Goal: Transaction & Acquisition: Purchase product/service

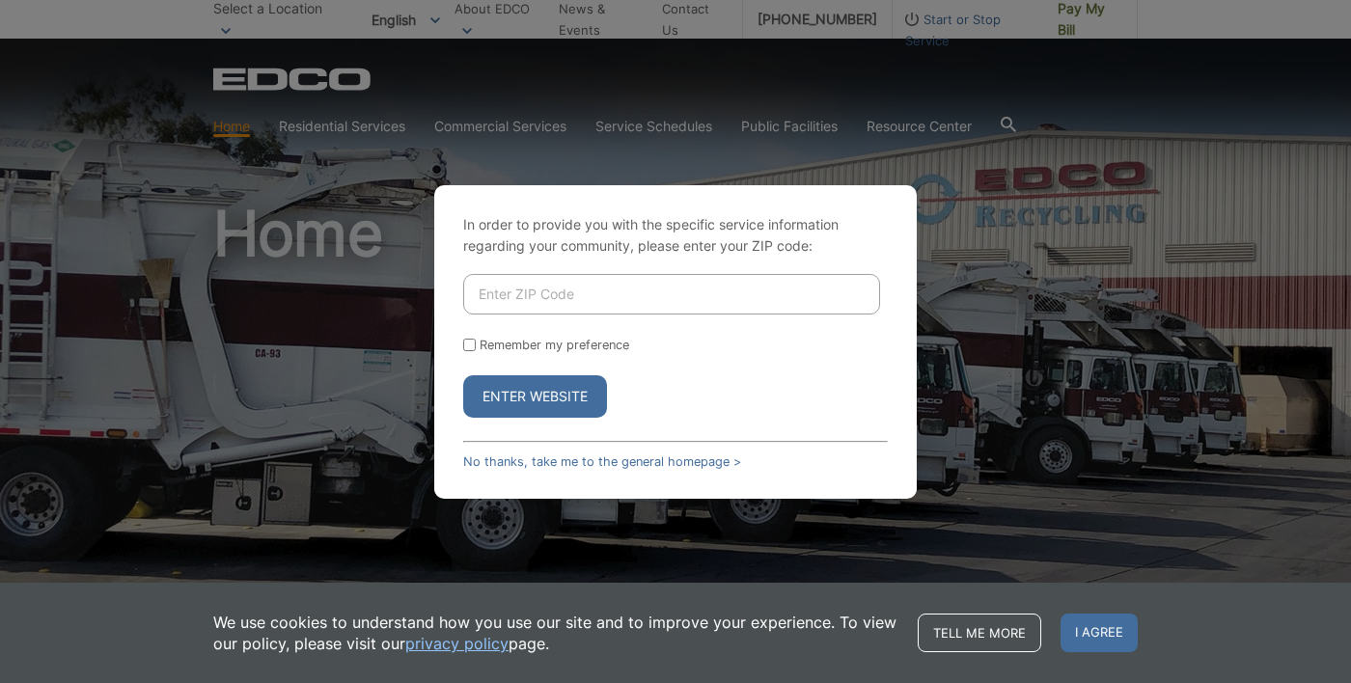
click at [568, 314] on input "Enter ZIP Code" at bounding box center [671, 294] width 417 height 41
type input "92081"
click at [543, 418] on button "Enter Website" at bounding box center [535, 396] width 144 height 42
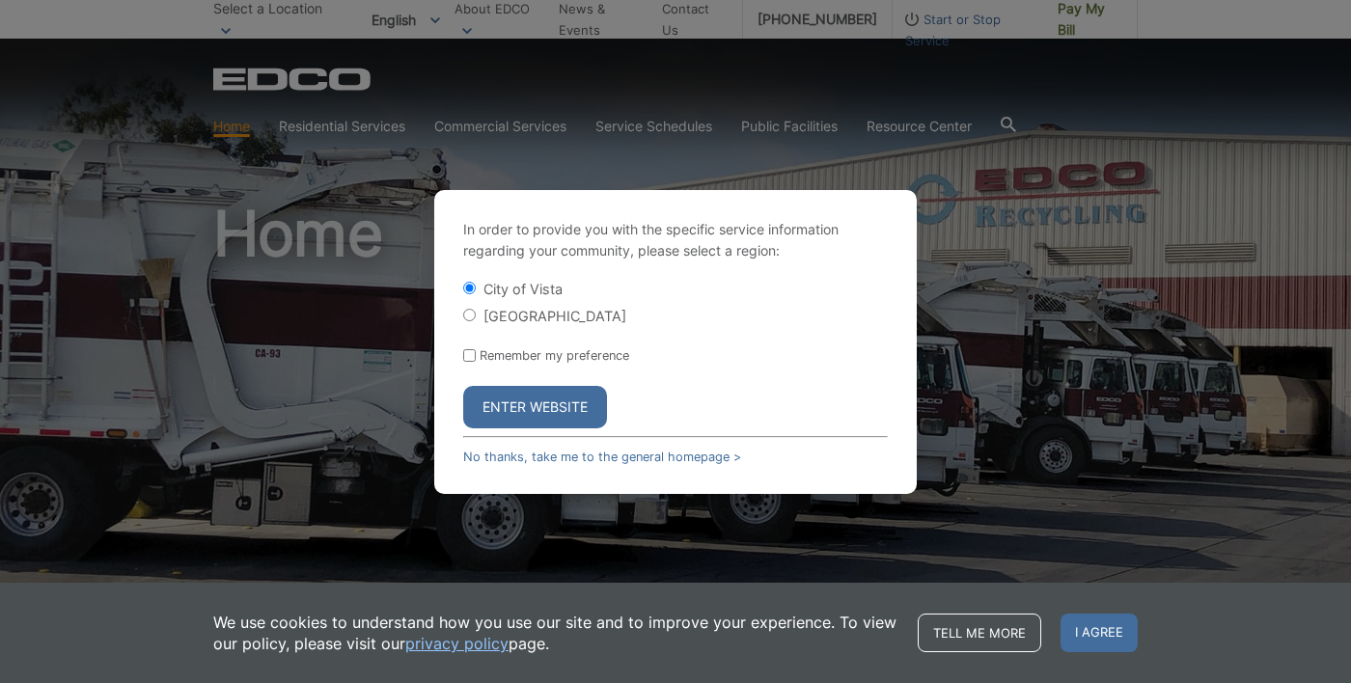
click at [548, 428] on button "Enter Website" at bounding box center [535, 407] width 144 height 42
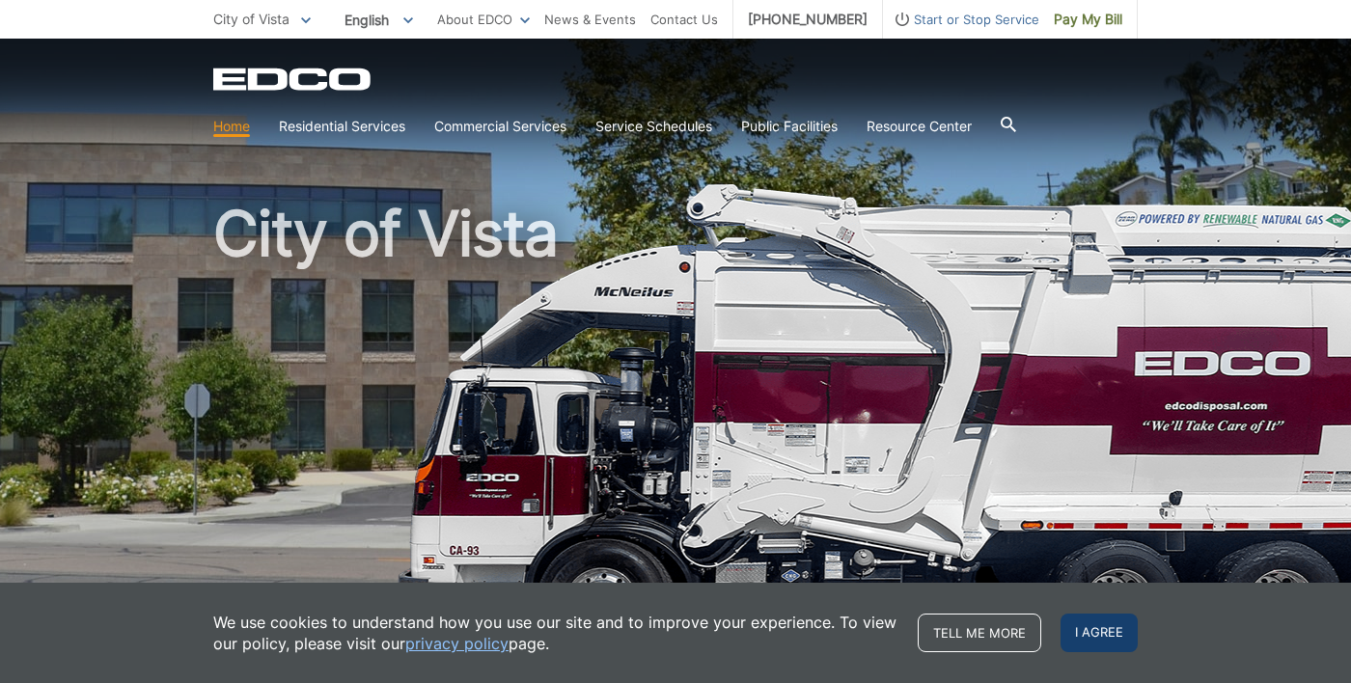
click at [1099, 637] on span "I agree" at bounding box center [1098, 633] width 77 height 39
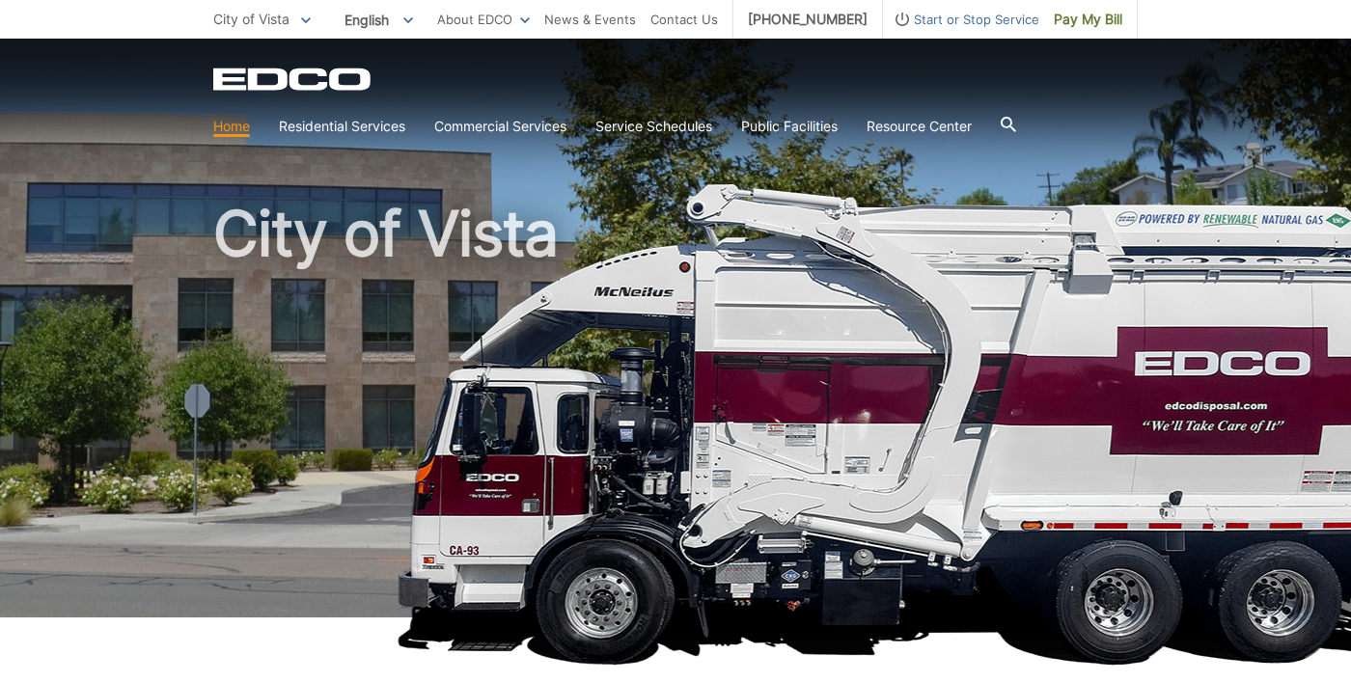
click at [1098, 21] on span "Pay My Bill" at bounding box center [1087, 19] width 68 height 21
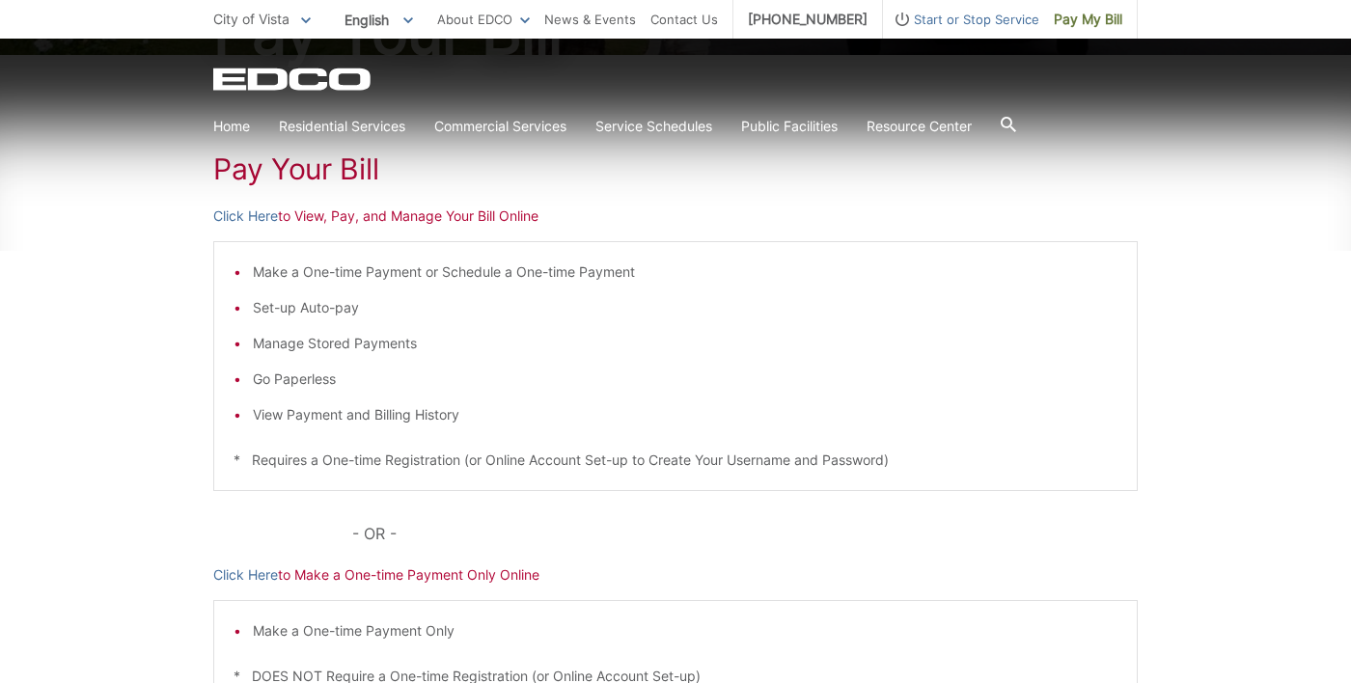
scroll to position [290, 0]
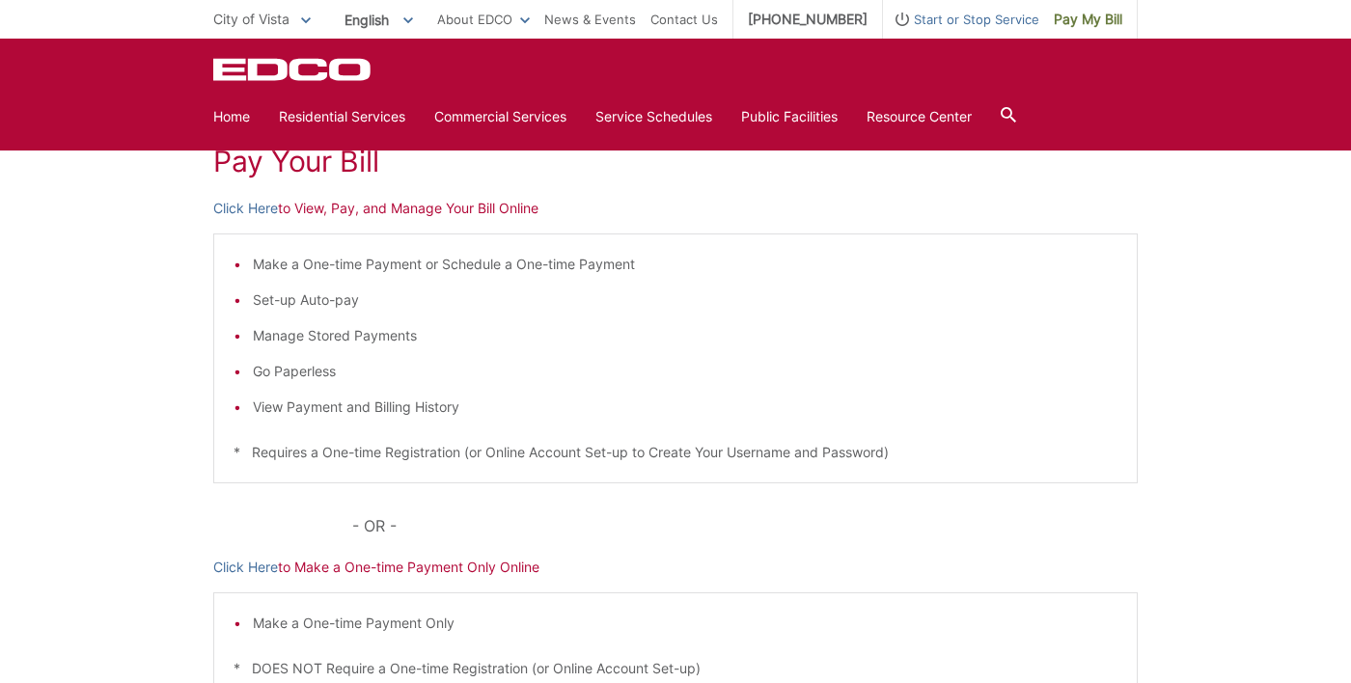
click at [318, 308] on li "Set-up Auto-pay" at bounding box center [685, 299] width 864 height 21
click at [319, 310] on li "Set-up Auto-pay" at bounding box center [685, 299] width 864 height 21
click at [320, 307] on li "Set-up Auto-pay" at bounding box center [685, 299] width 864 height 21
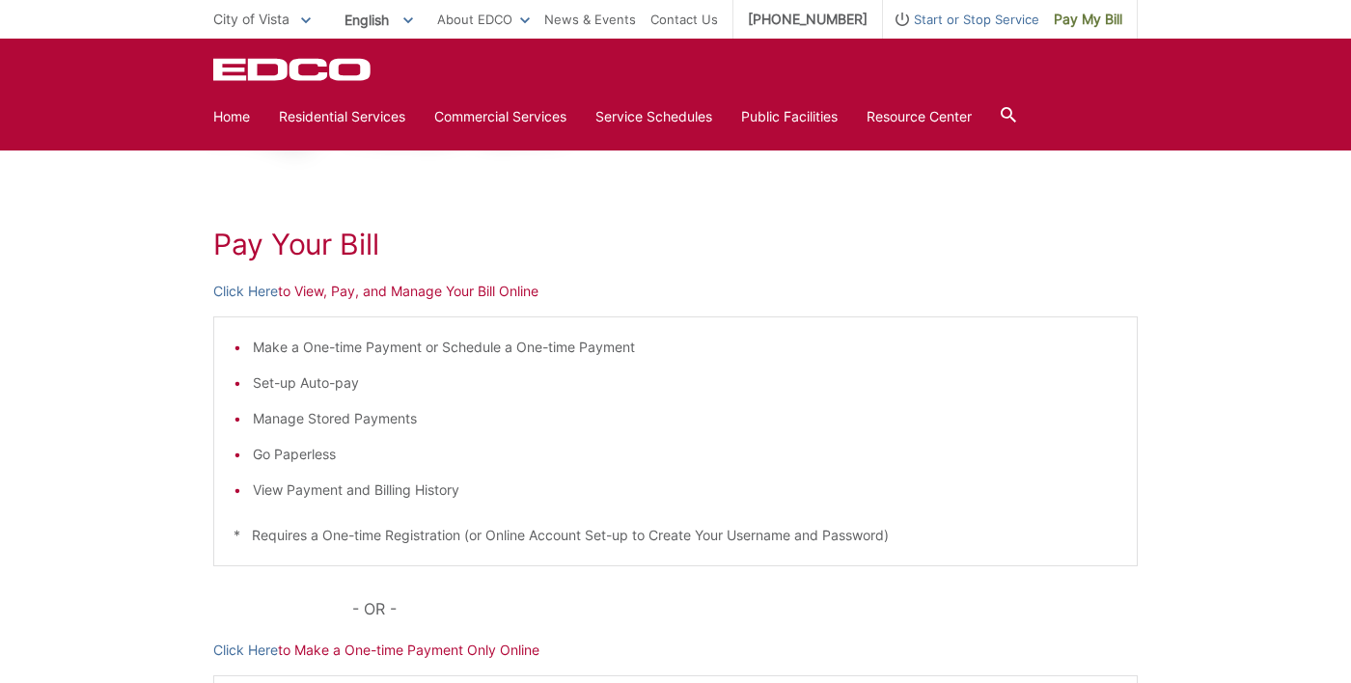
scroll to position [205, 0]
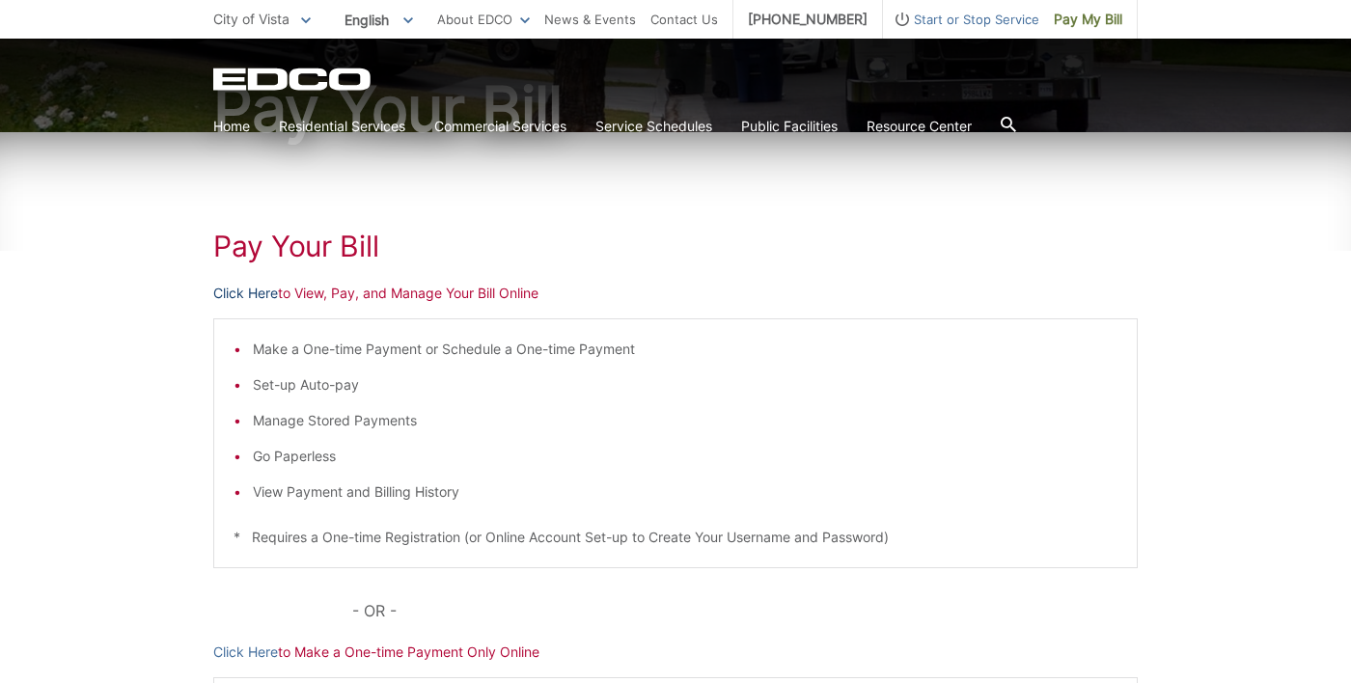
click at [250, 299] on link "Click Here" at bounding box center [245, 293] width 65 height 21
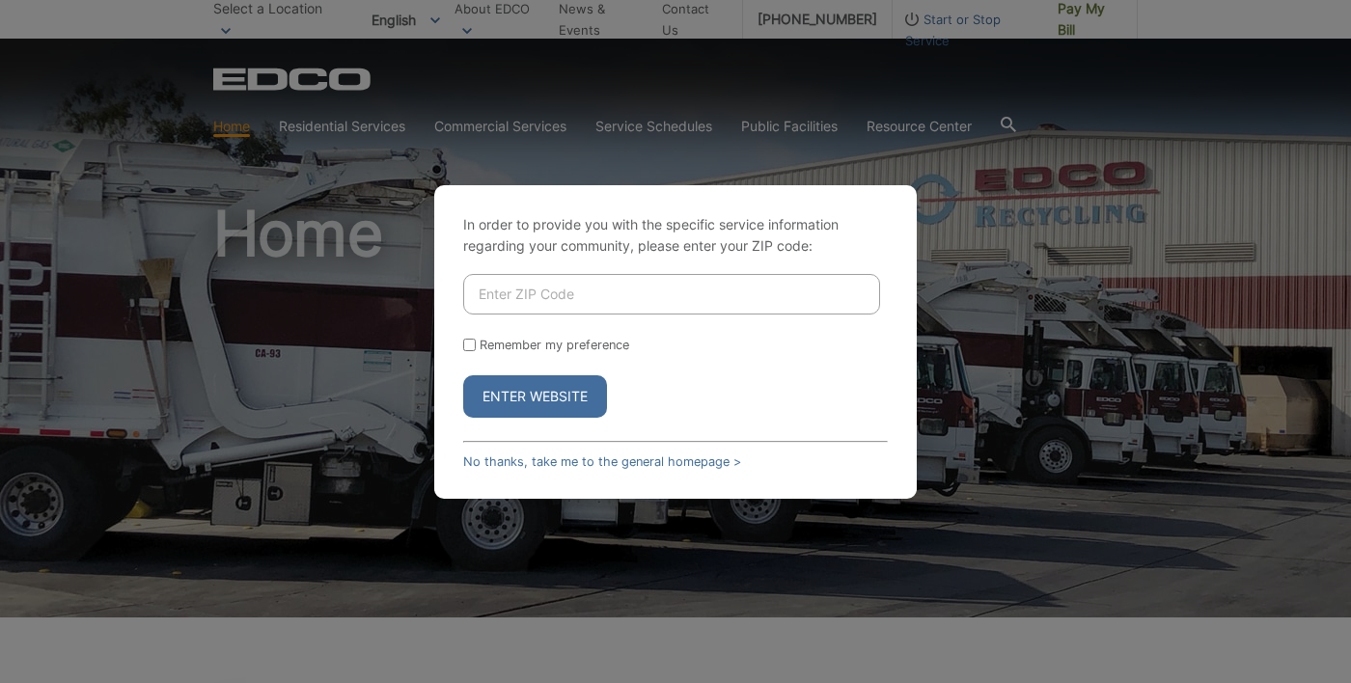
click at [667, 314] on input "Enter ZIP Code" at bounding box center [671, 294] width 417 height 41
type input "92081"
click at [474, 351] on input "Remember my preference" at bounding box center [469, 345] width 13 height 13
checkbox input "true"
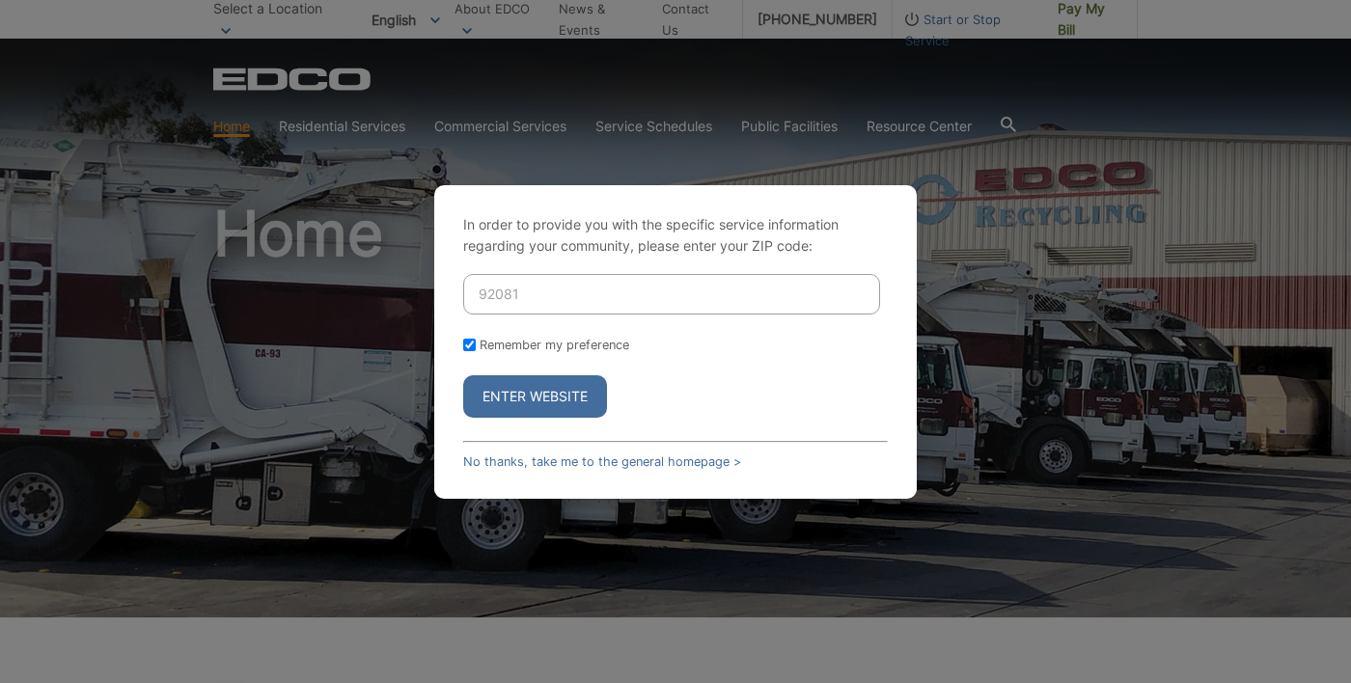
click at [563, 418] on button "Enter Website" at bounding box center [535, 396] width 144 height 42
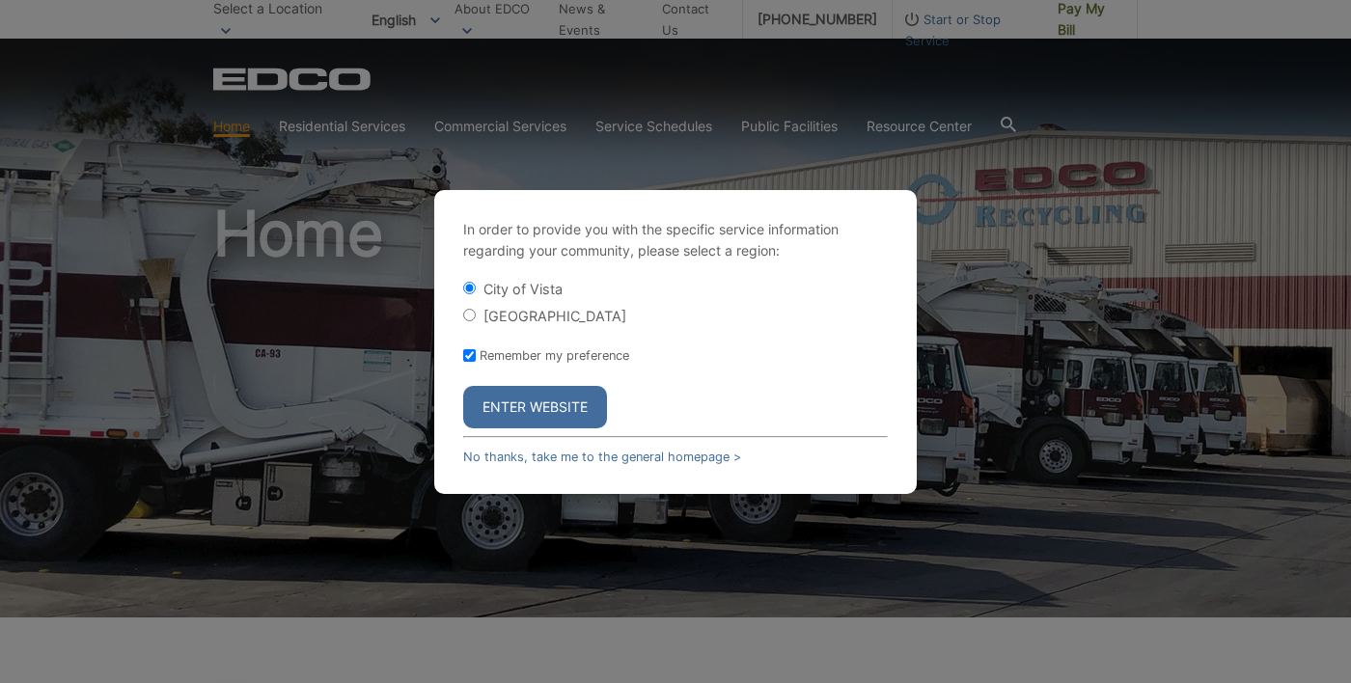
click at [559, 428] on button "Enter Website" at bounding box center [535, 407] width 144 height 42
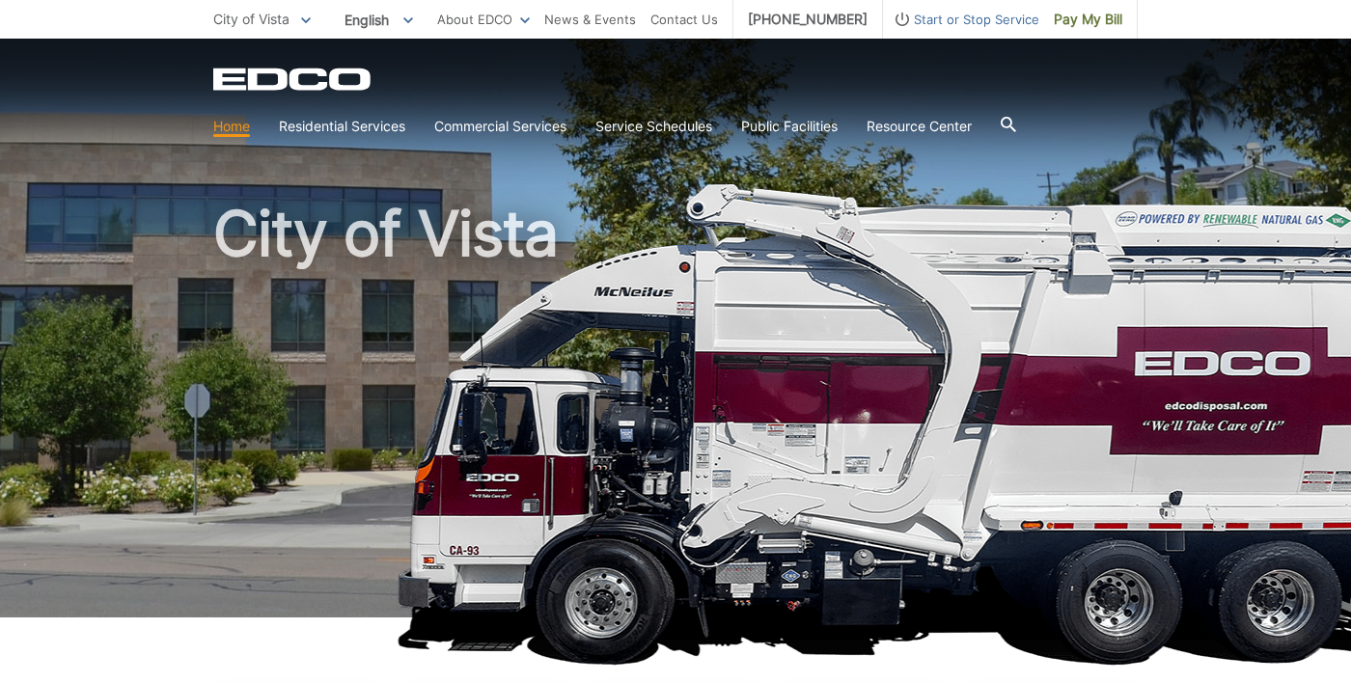
click at [1099, 22] on span "Pay My Bill" at bounding box center [1087, 19] width 68 height 21
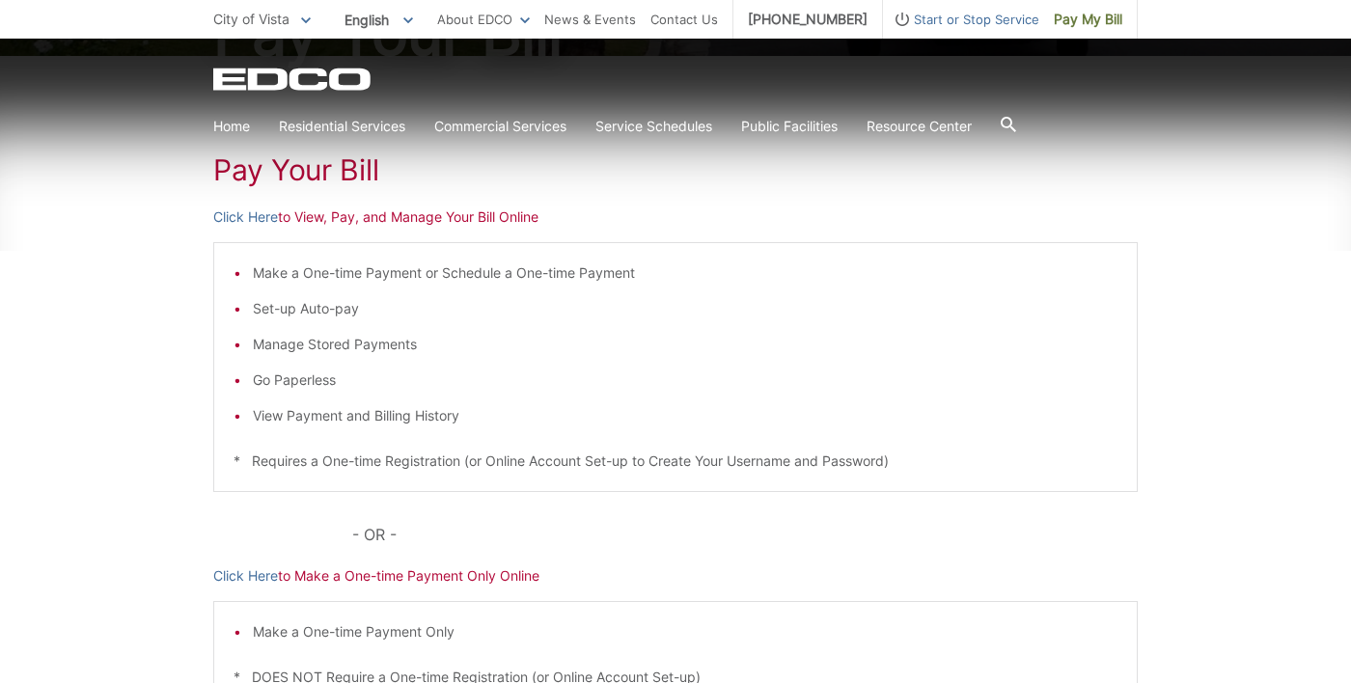
scroll to position [285, 0]
click at [260, 593] on div "Pay Your Bill Click Here to View, Pay, and Manage Your Bill Online Make a One-t…" at bounding box center [675, 442] width 924 height 778
click at [269, 582] on link "Click Here" at bounding box center [245, 572] width 65 height 21
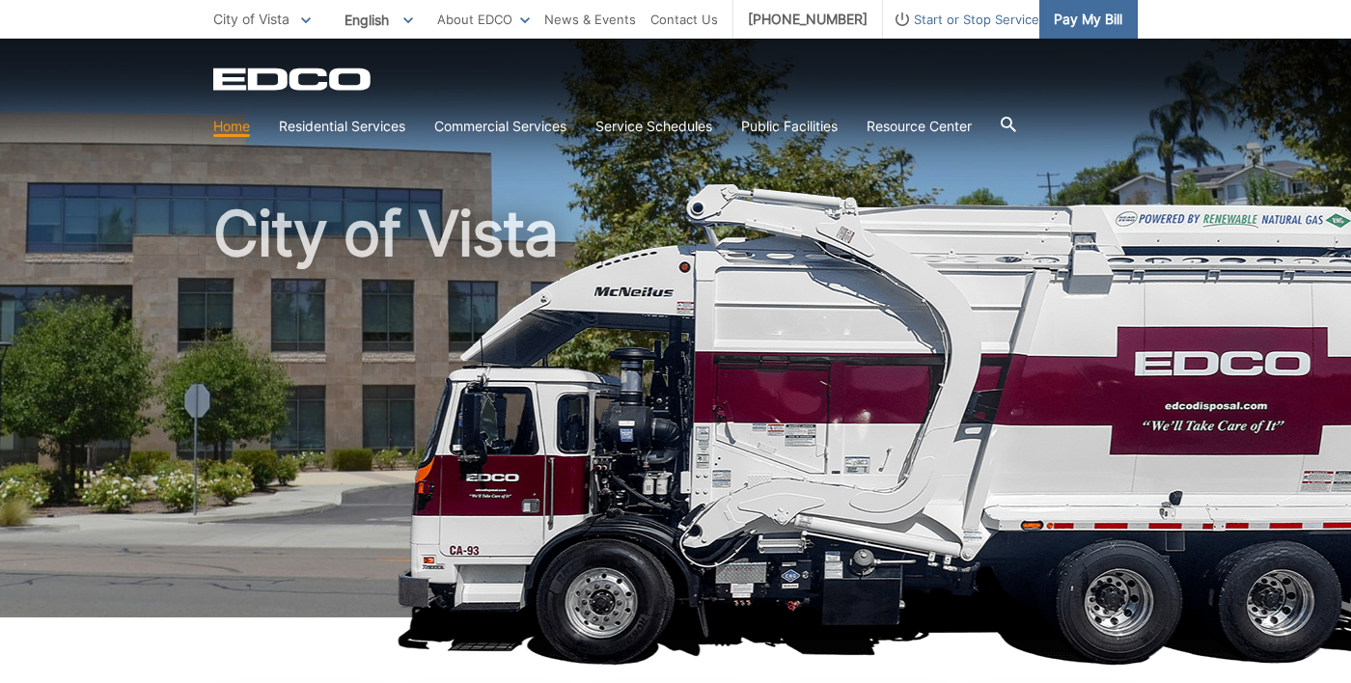
click at [1106, 25] on span "Pay My Bill" at bounding box center [1087, 19] width 68 height 21
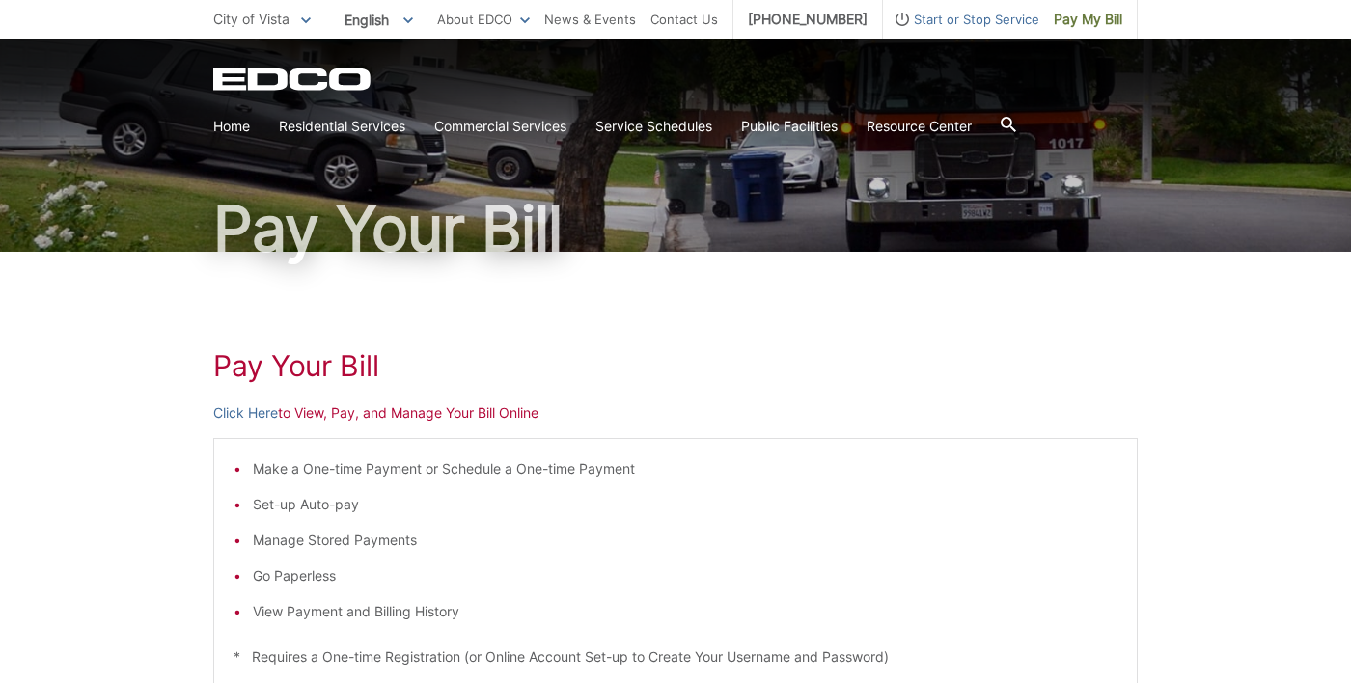
scroll to position [87, 0]
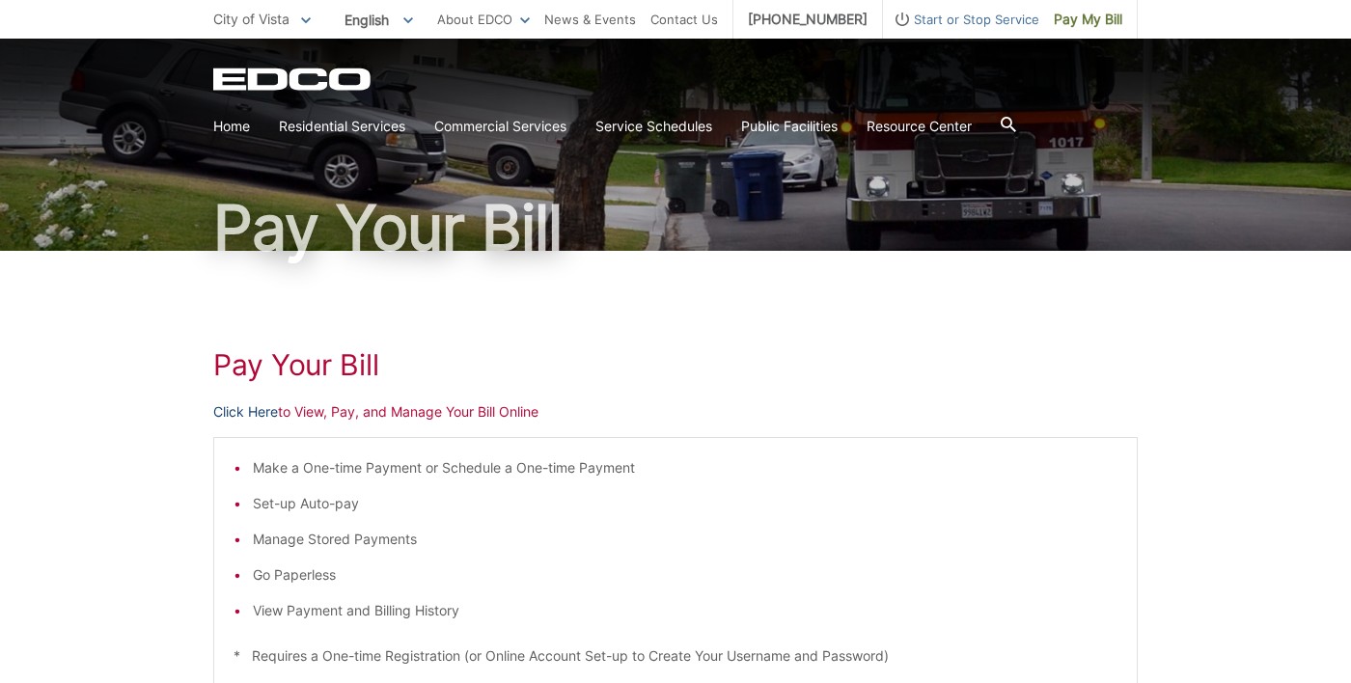
click at [266, 412] on link "Click Here" at bounding box center [245, 411] width 65 height 21
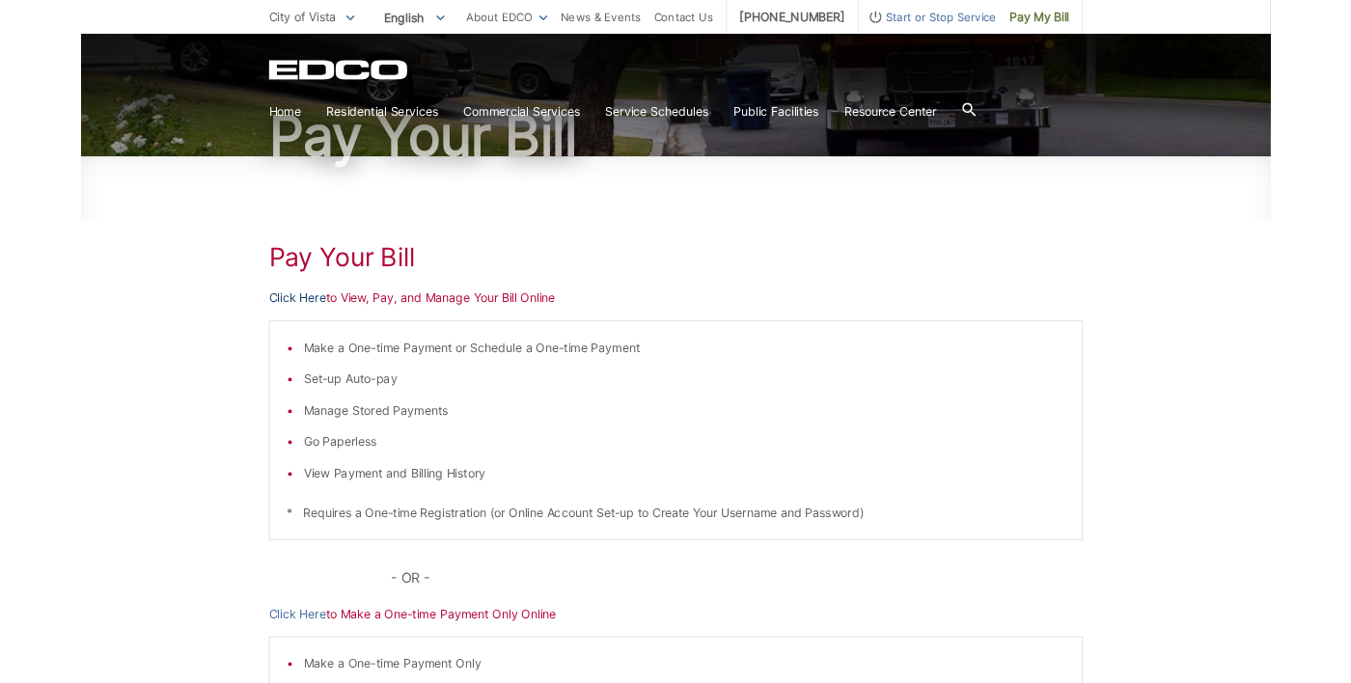
scroll to position [179, 0]
